Goal: Information Seeking & Learning: Understand process/instructions

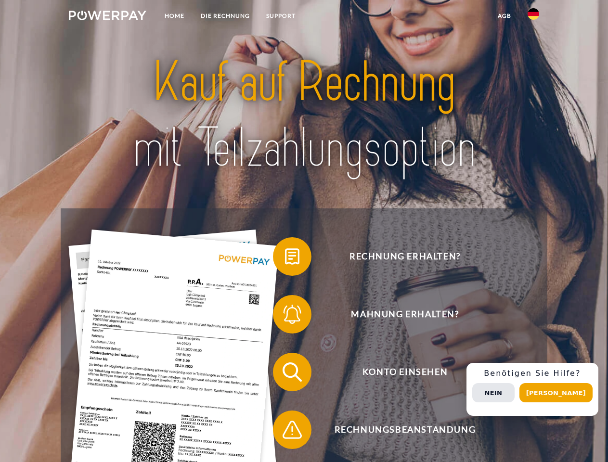
click at [107, 17] on img at bounding box center [108, 16] width 78 height 10
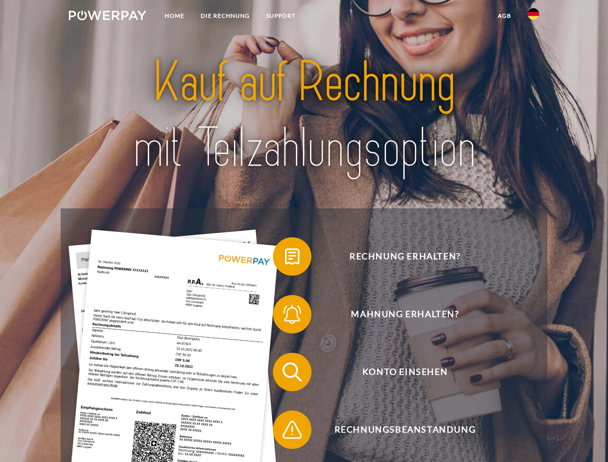
click at [533, 17] on img at bounding box center [534, 14] width 12 height 12
click at [504, 16] on link "agb" at bounding box center [505, 15] width 30 height 17
click at [285, 258] on span at bounding box center [278, 257] width 48 height 48
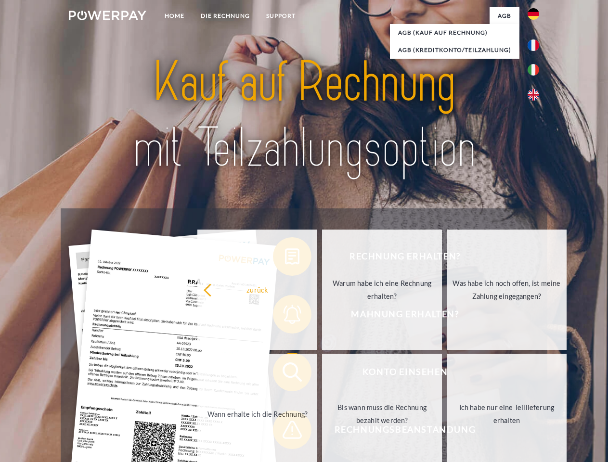
click at [285, 316] on div "Rechnung erhalten? Mahnung erhalten? Konto einsehen" at bounding box center [304, 400] width 486 height 385
click at [322, 374] on link "Bis wann muss die Rechnung bezahlt werden?" at bounding box center [382, 414] width 120 height 120
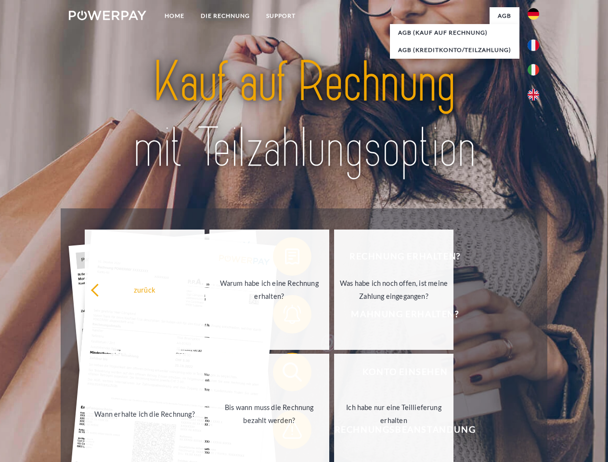
click at [285, 432] on span at bounding box center [278, 430] width 48 height 48
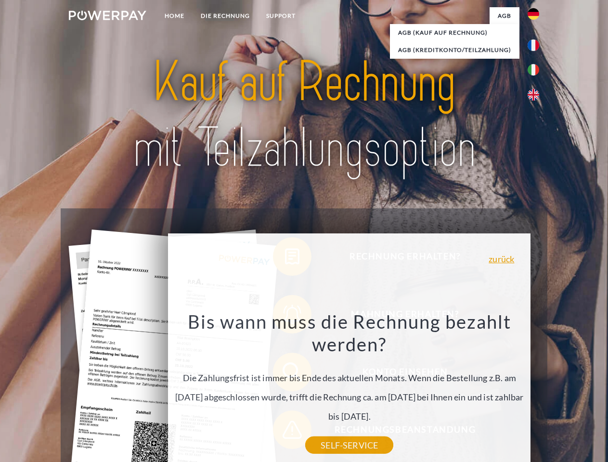
click at [536, 389] on div "Rechnung erhalten? Mahnung erhalten? Konto einsehen" at bounding box center [304, 400] width 486 height 385
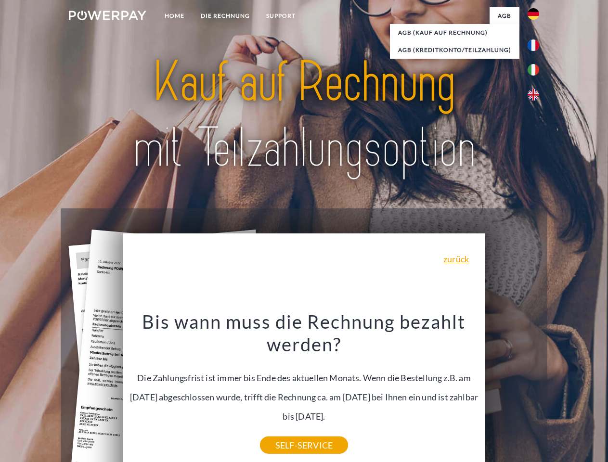
click at [512, 391] on span "Konto einsehen" at bounding box center [405, 372] width 236 height 39
click at [559, 393] on header "Home DIE RECHNUNG SUPPORT" at bounding box center [304, 332] width 608 height 665
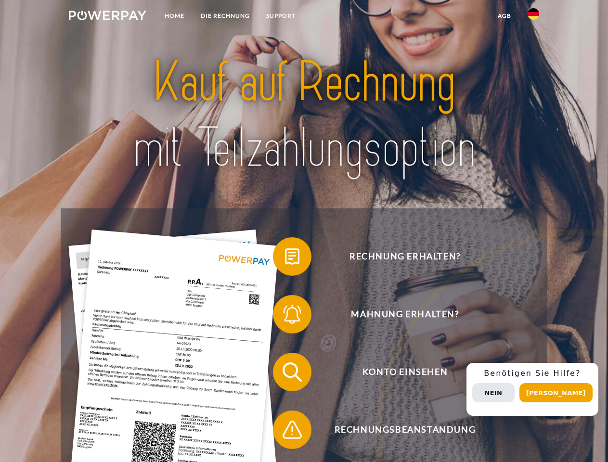
click at [107, 17] on img at bounding box center [108, 16] width 78 height 10
click at [533, 17] on img at bounding box center [534, 14] width 12 height 12
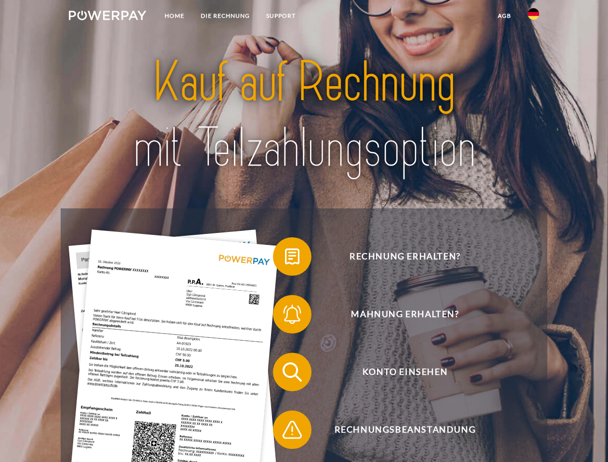
click at [504, 16] on link "agb" at bounding box center [505, 15] width 30 height 17
click at [285, 258] on span at bounding box center [278, 257] width 48 height 48
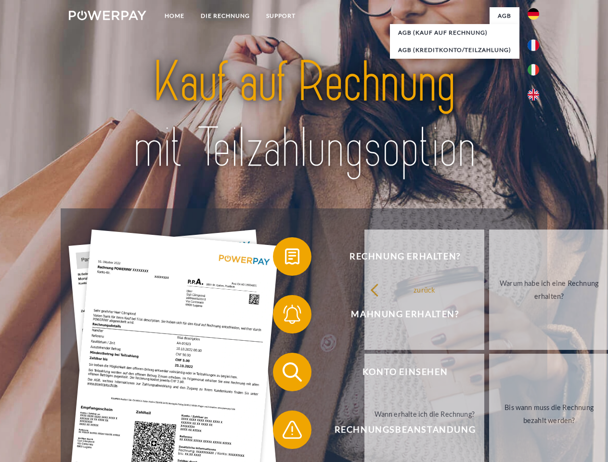
click at [285, 316] on span at bounding box center [278, 314] width 48 height 48
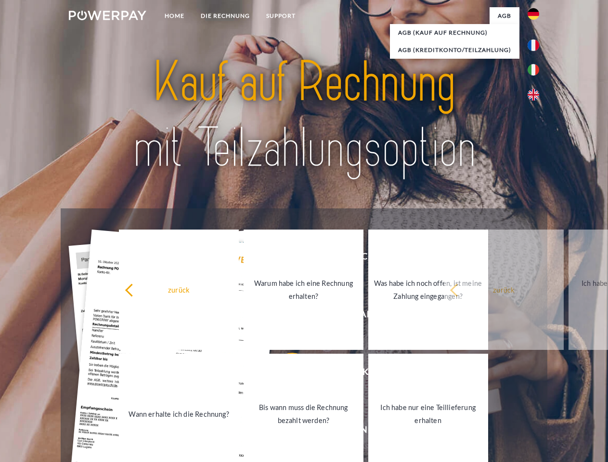
click at [285, 374] on link "Bis wann muss die Rechnung bezahlt werden?" at bounding box center [304, 414] width 120 height 120
click at [368, 432] on link "Ich habe nur eine Teillieferung erhalten" at bounding box center [428, 414] width 120 height 120
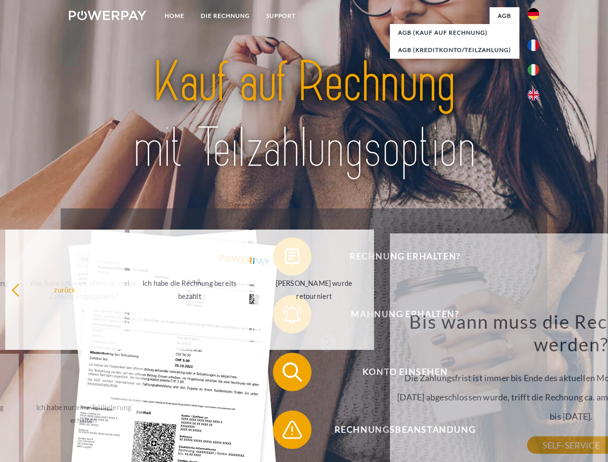
click at [536, 389] on div "Rechnung erhalten? Mahnung erhalten? Konto einsehen" at bounding box center [304, 400] width 486 height 385
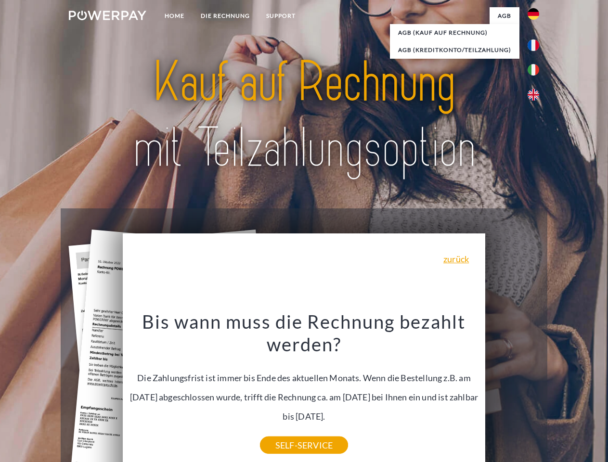
click at [512, 391] on span "Konto einsehen" at bounding box center [405, 372] width 236 height 39
click at [559, 393] on header "Home DIE RECHNUNG SUPPORT" at bounding box center [304, 332] width 608 height 665
